Goal: Find contact information: Find contact information

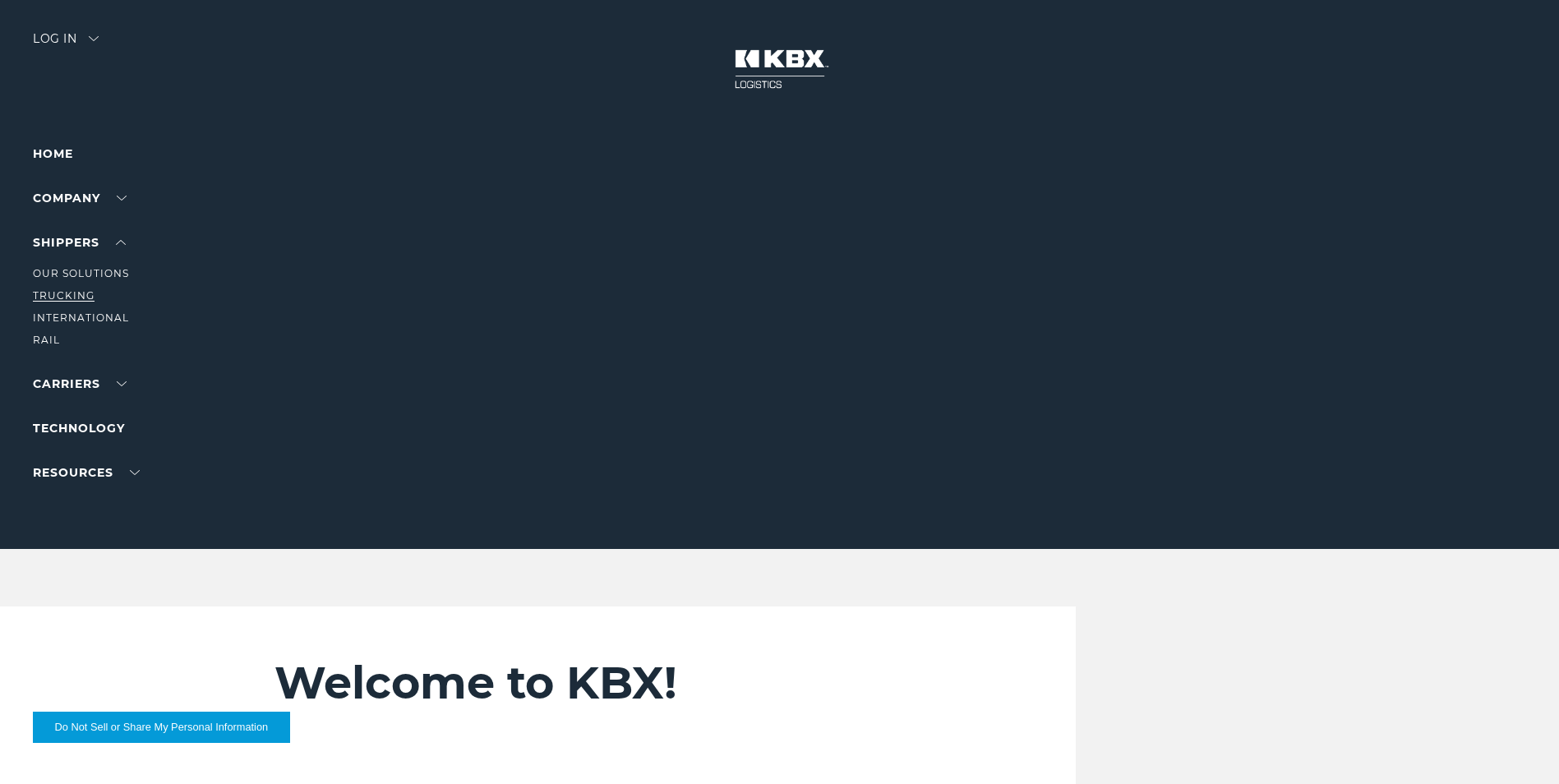
click at [54, 294] on link "Trucking" at bounding box center [63, 295] width 61 height 12
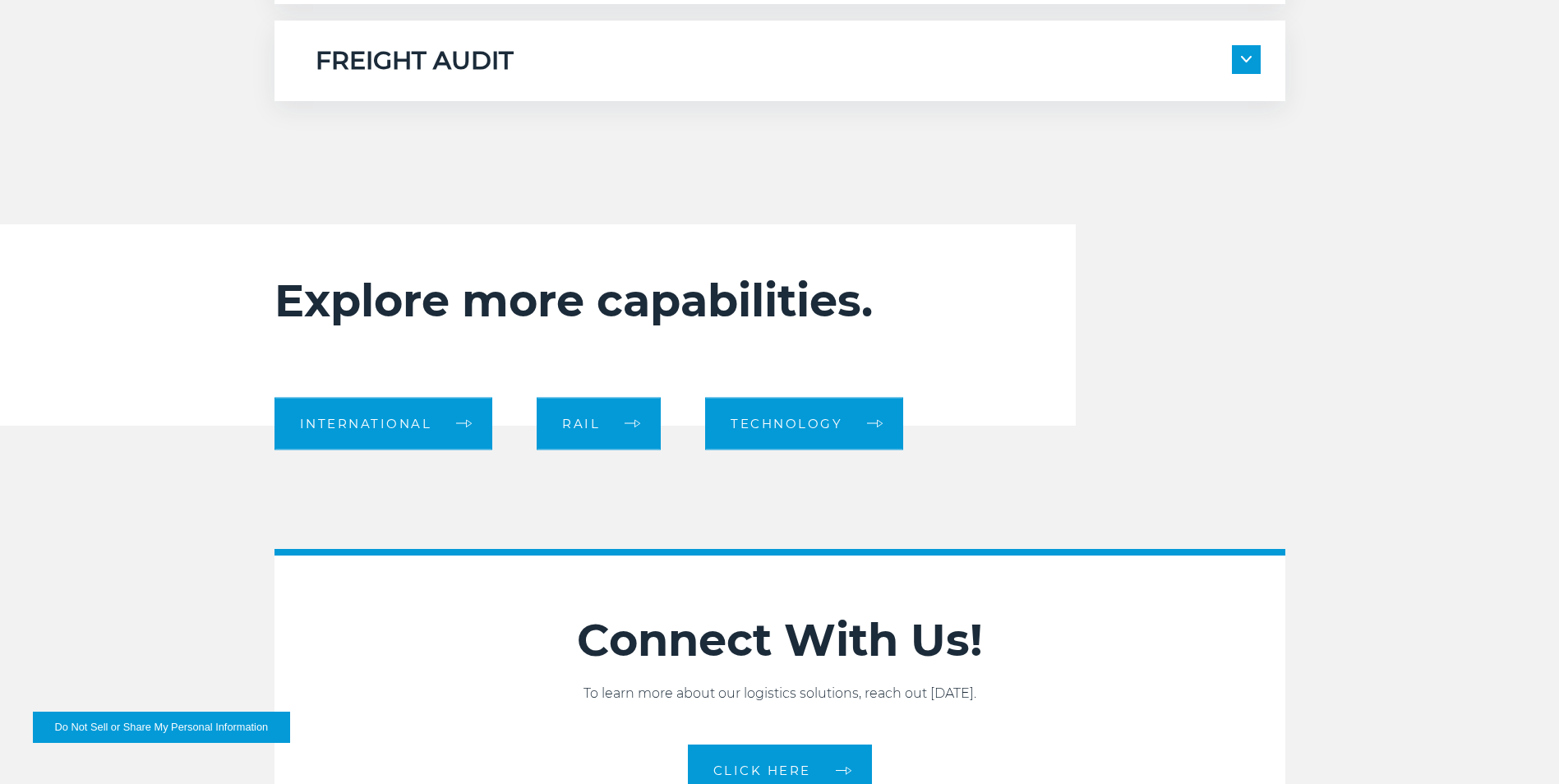
scroll to position [1479, 0]
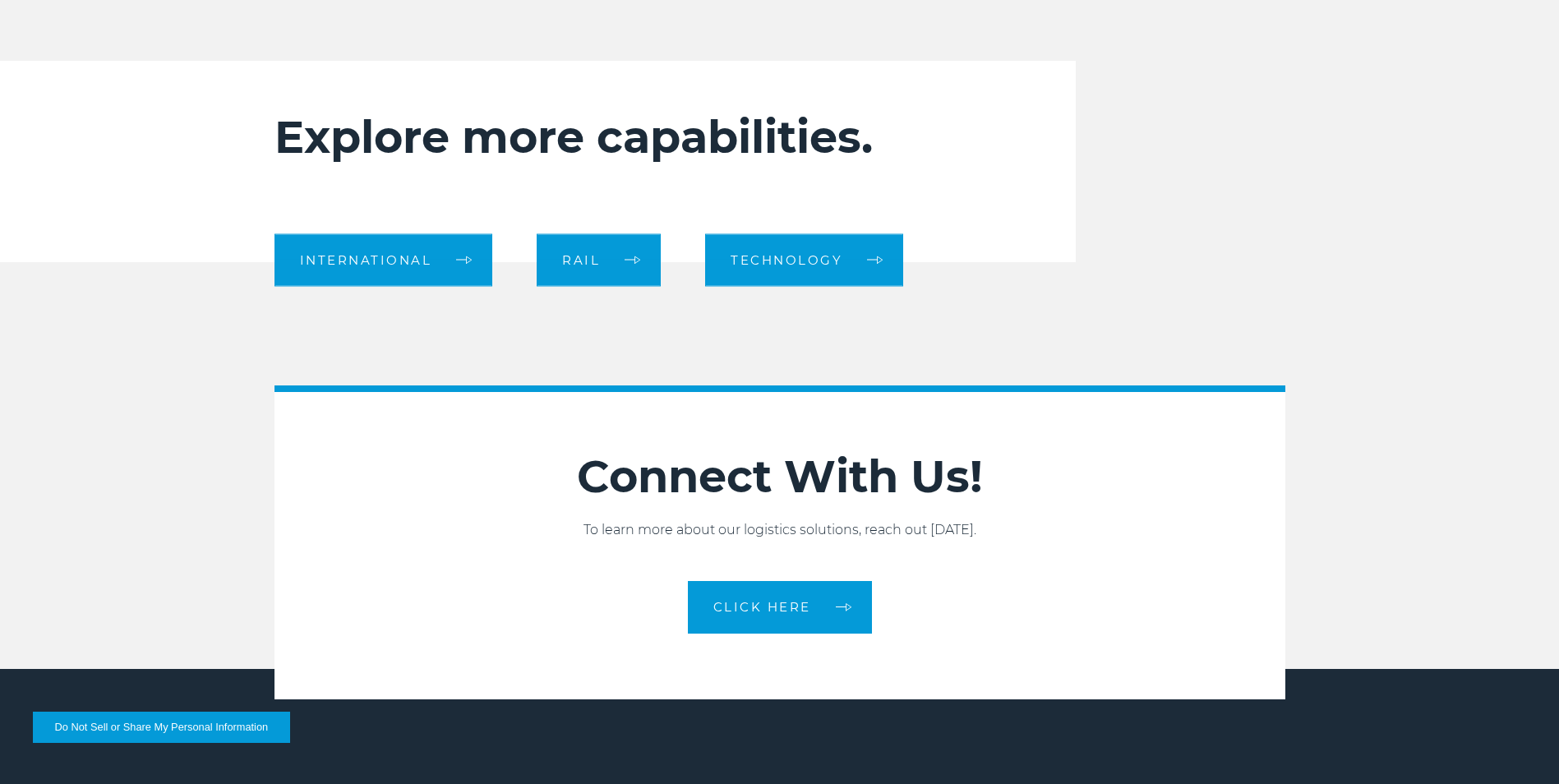
scroll to position [1644, 0]
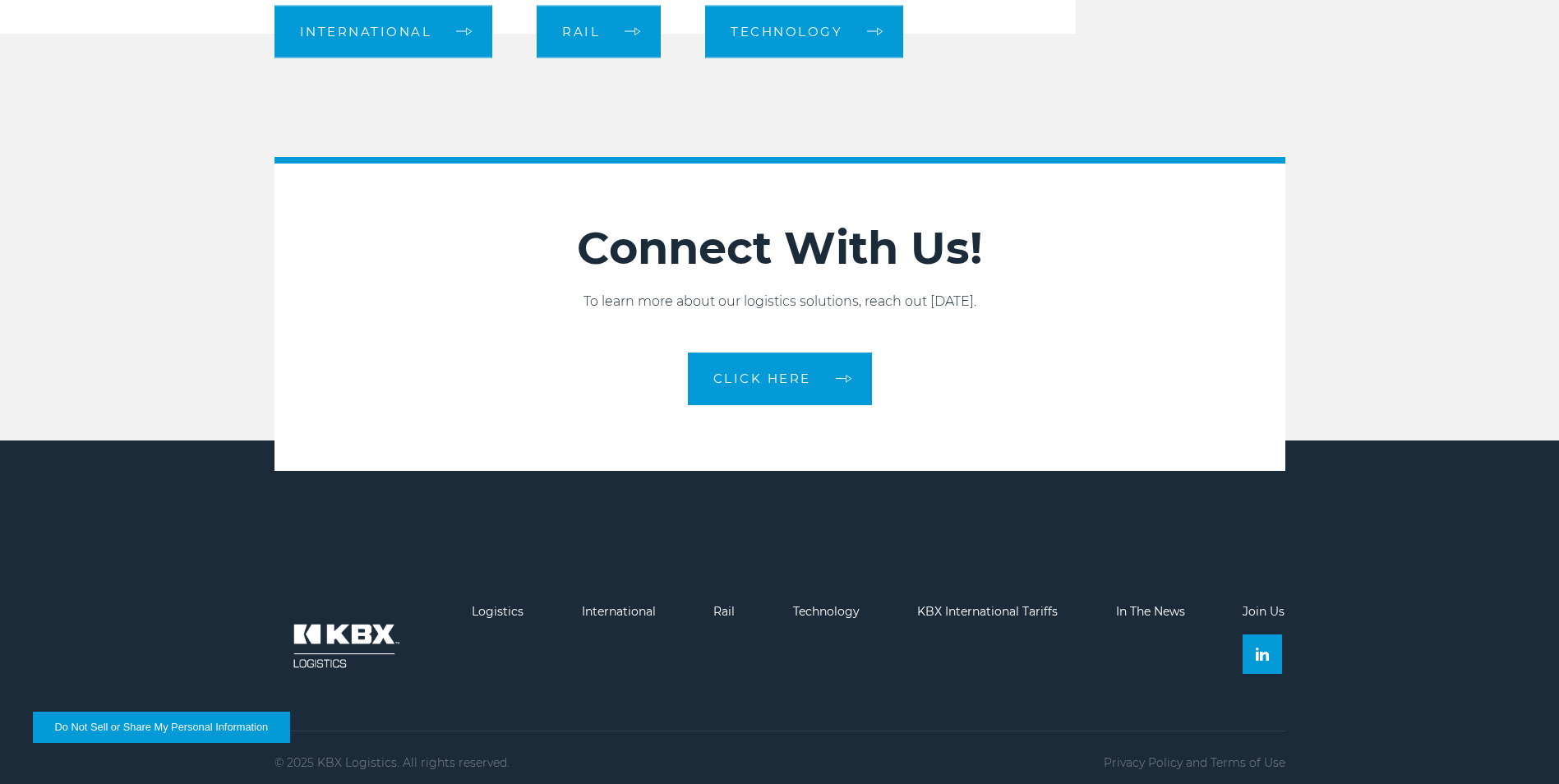
scroll to position [1880, 0]
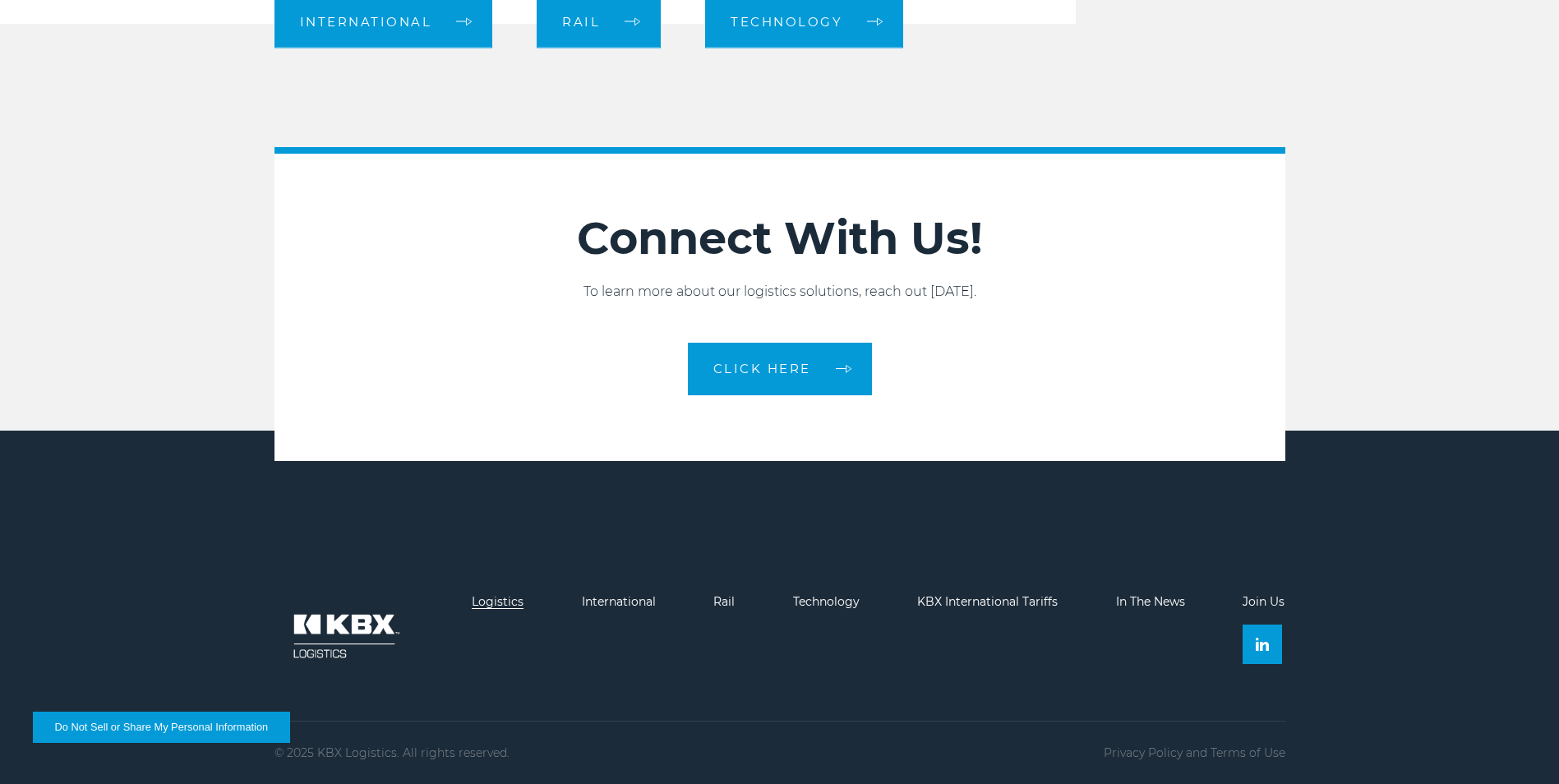
click at [493, 594] on link "Logistics" at bounding box center [498, 601] width 52 height 15
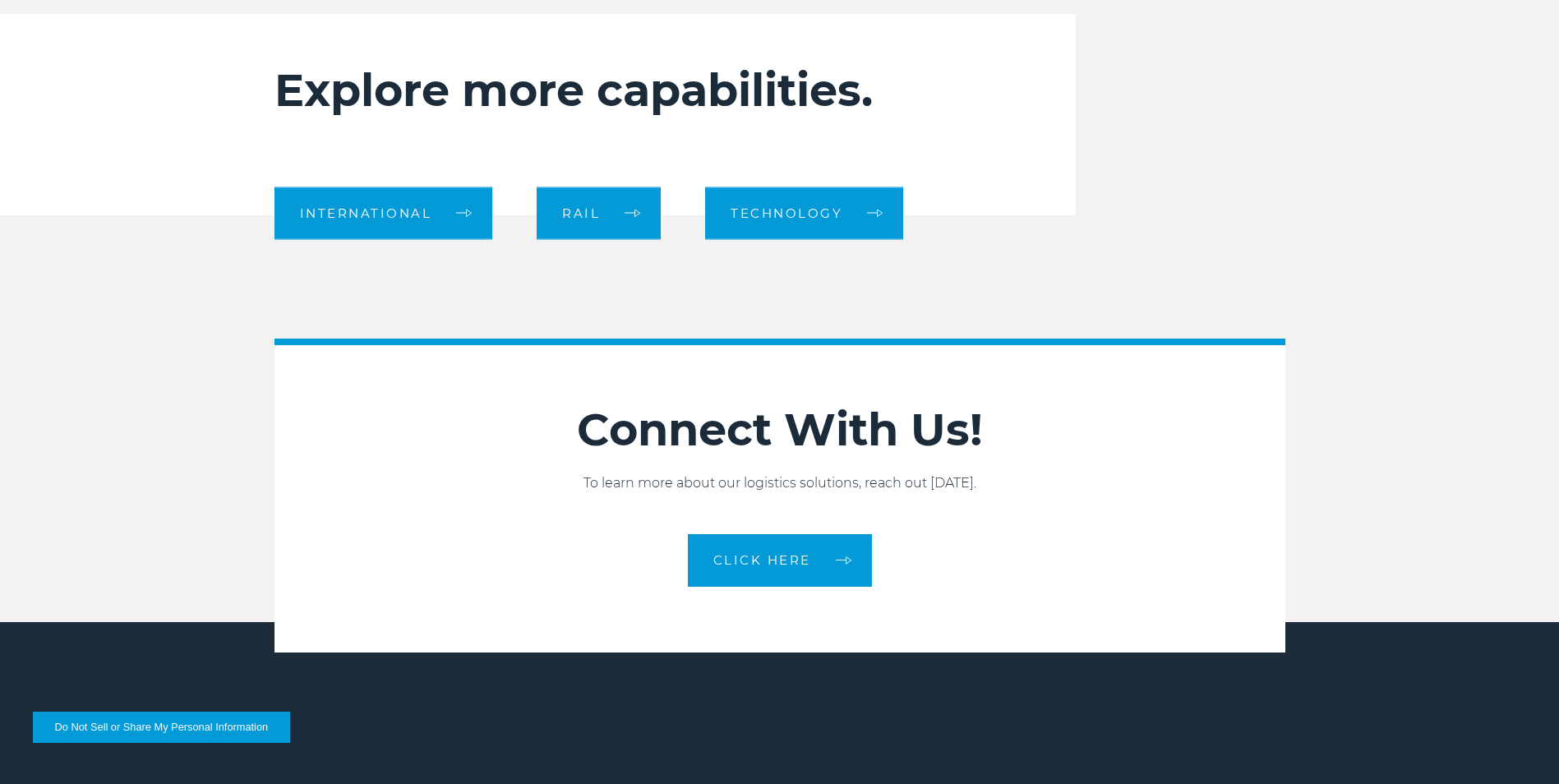
scroll to position [1880, 0]
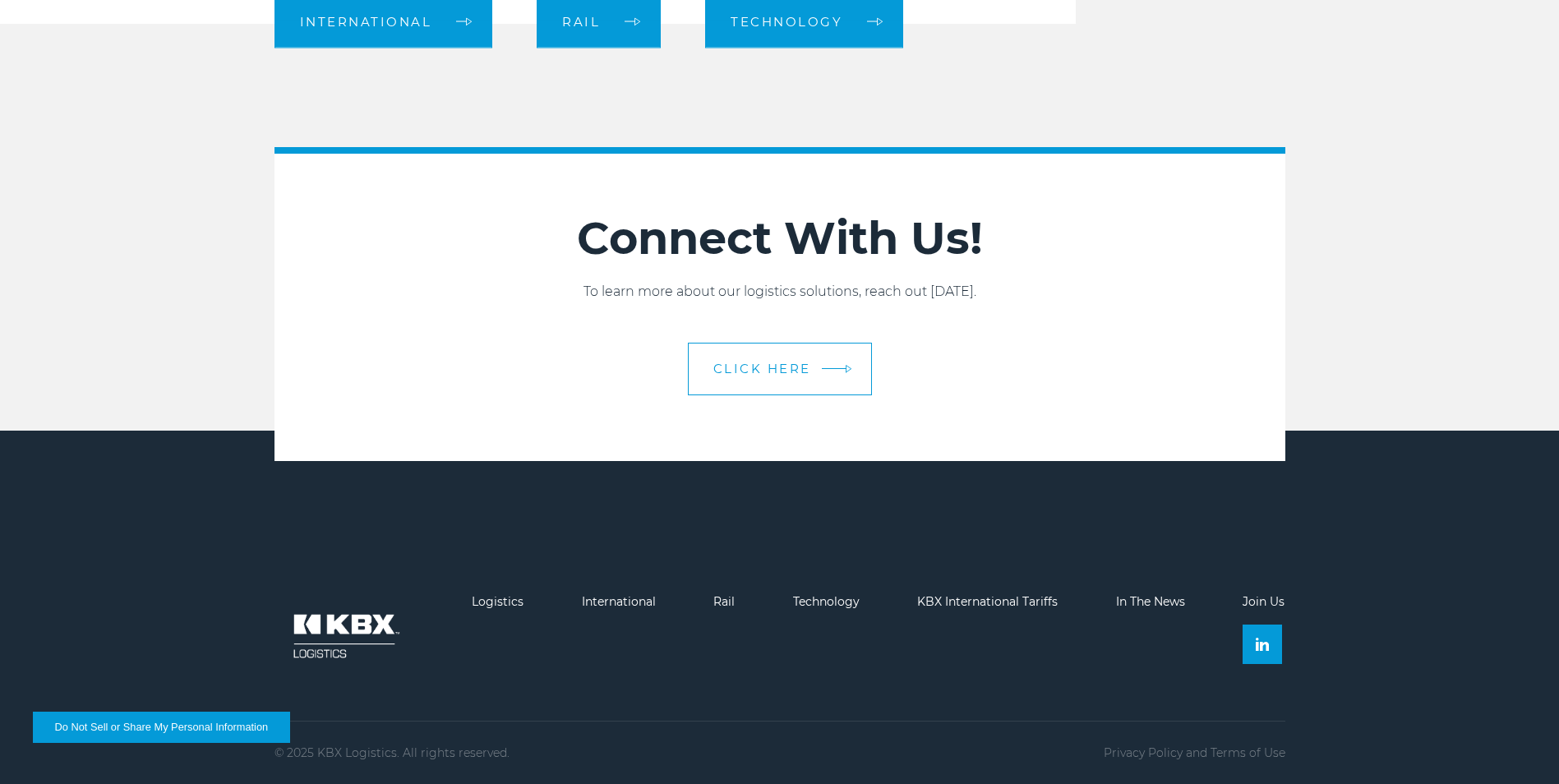
click at [756, 387] on link "CLICK HERE" at bounding box center [780, 369] width 184 height 53
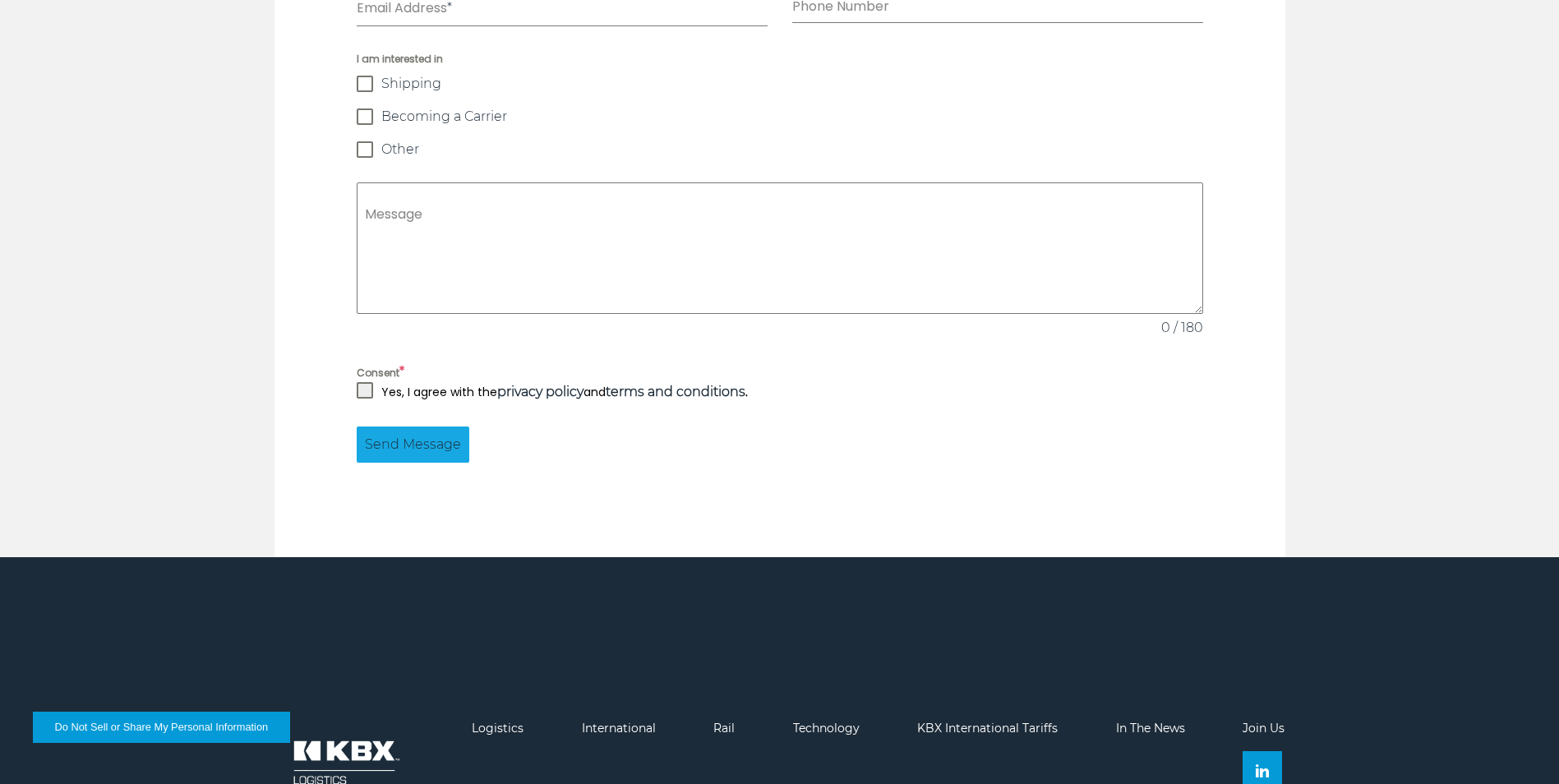
scroll to position [1479, 0]
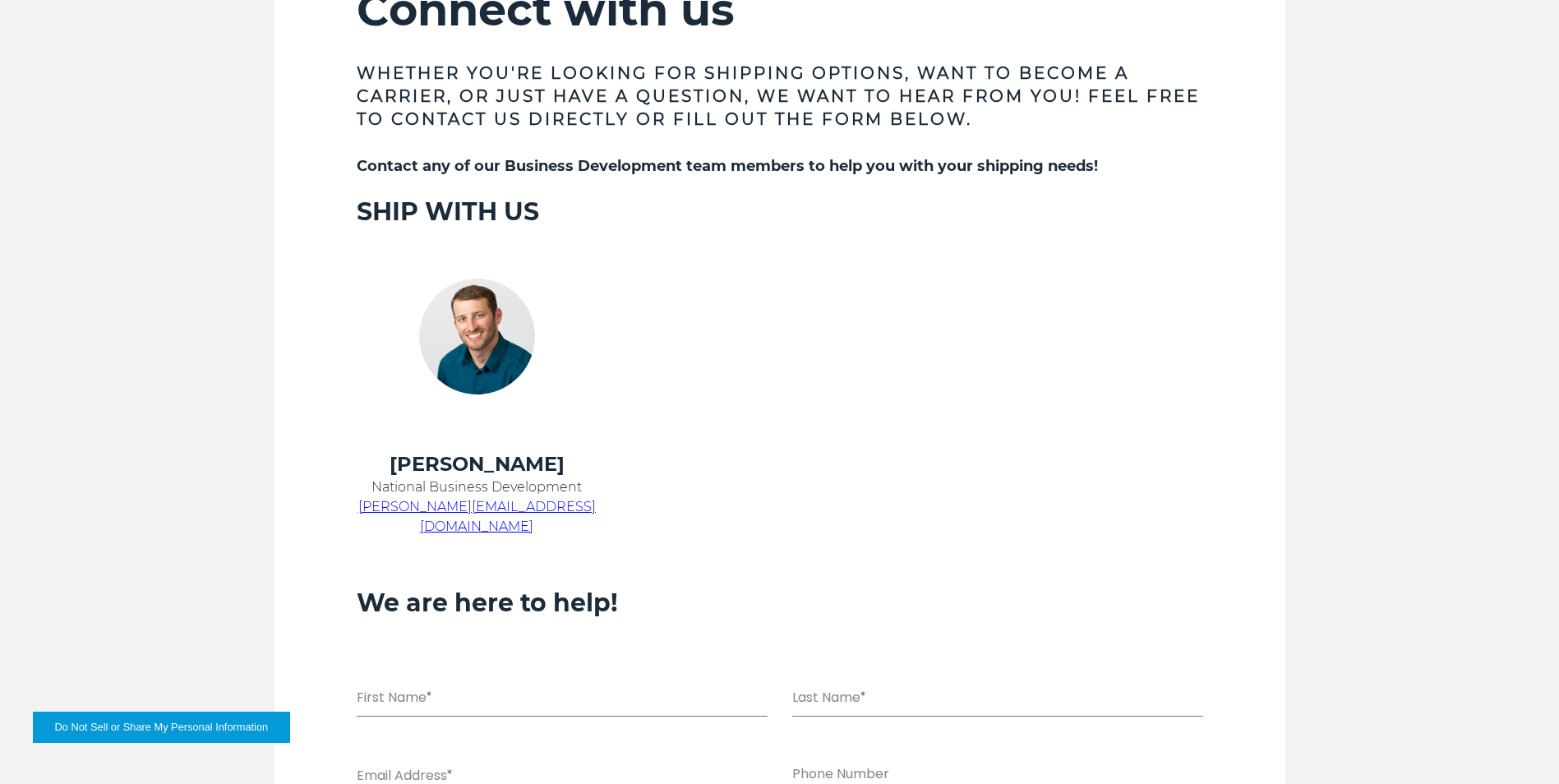
scroll to position [578, 0]
